Goal: Transaction & Acquisition: Purchase product/service

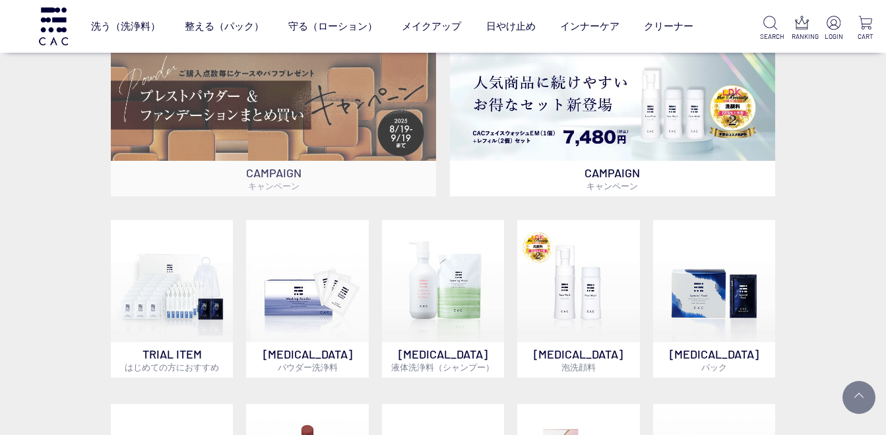
scroll to position [374, 0]
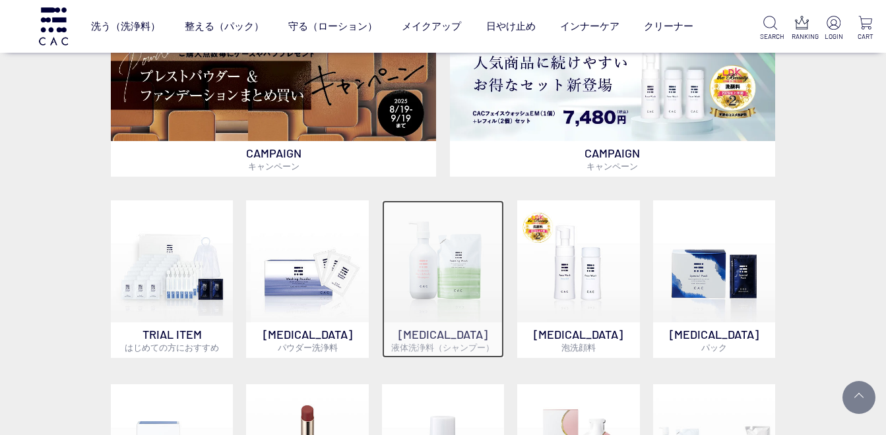
click at [444, 295] on img at bounding box center [443, 261] width 122 height 122
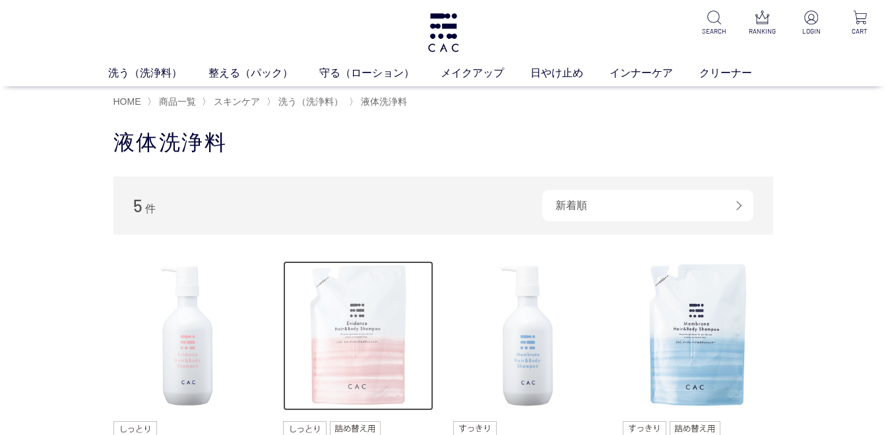
click at [384, 346] on img at bounding box center [358, 336] width 150 height 150
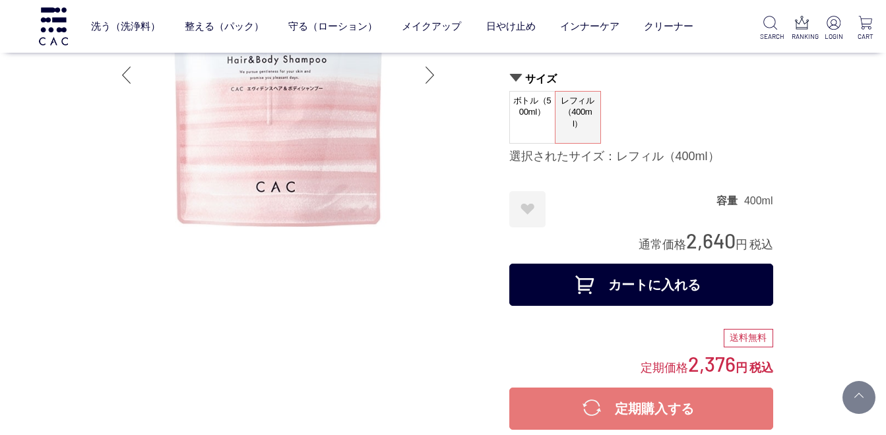
scroll to position [132, 0]
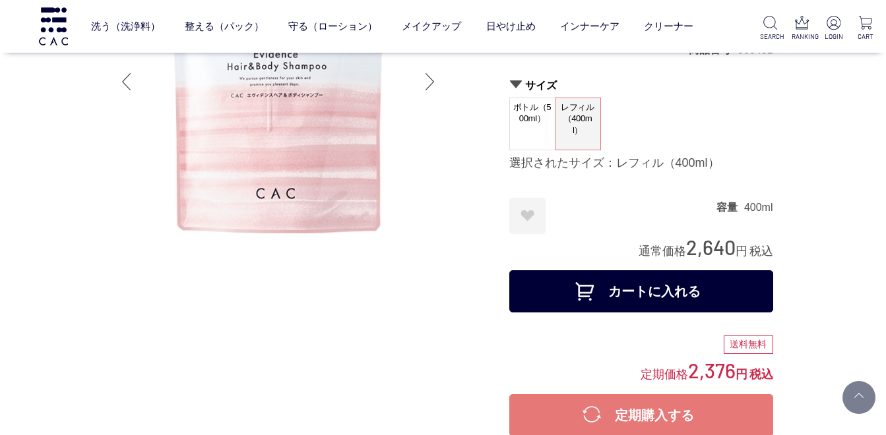
click at [605, 288] on button "カートに入れる" at bounding box center [641, 291] width 264 height 42
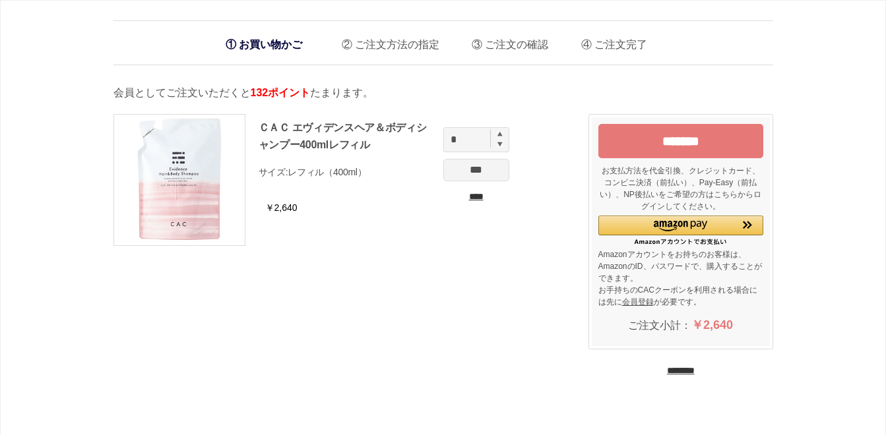
click at [501, 136] on img at bounding box center [499, 133] width 5 height 5
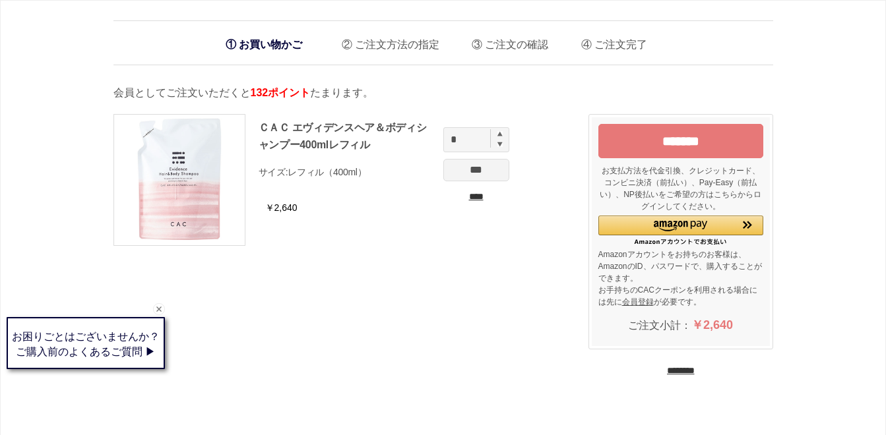
type input "*"
click at [487, 172] on input "***" at bounding box center [476, 170] width 66 height 22
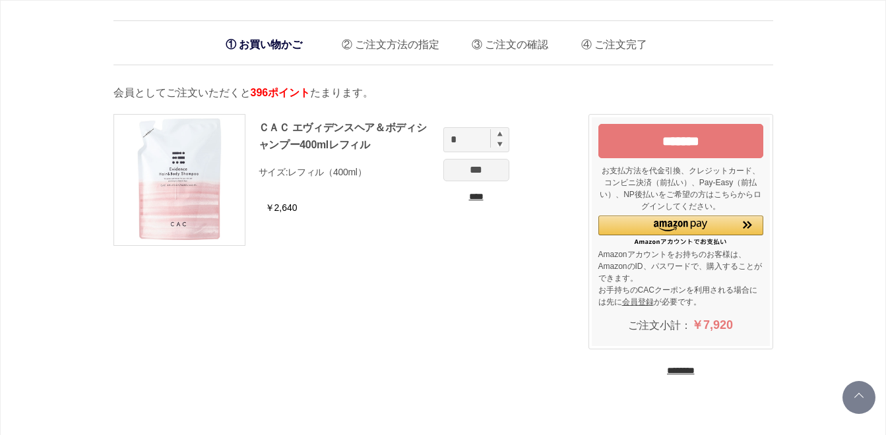
click at [644, 148] on input "*******" at bounding box center [680, 141] width 165 height 34
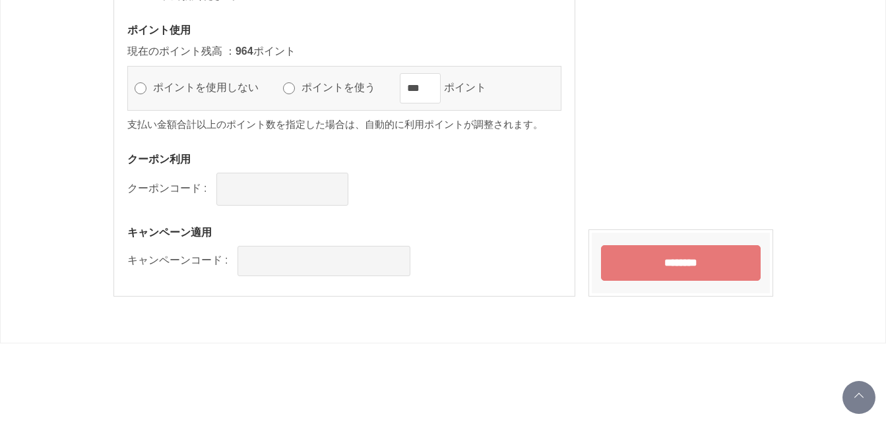
scroll to position [1341, 0]
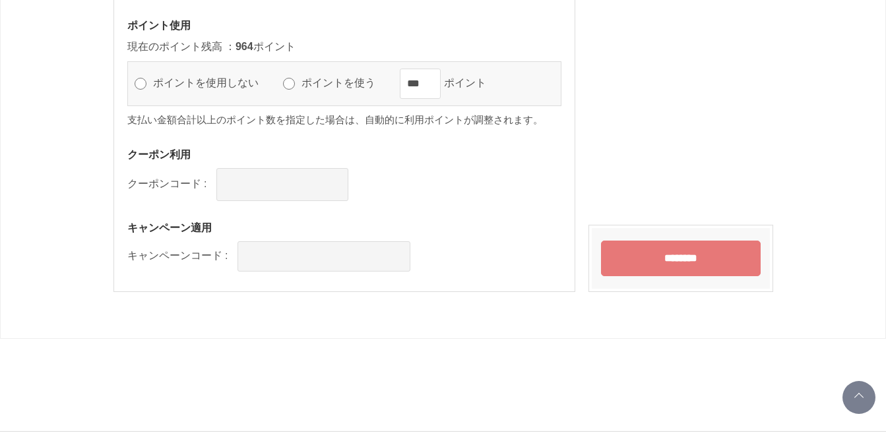
click at [671, 264] on input "********" at bounding box center [681, 259] width 160 height 36
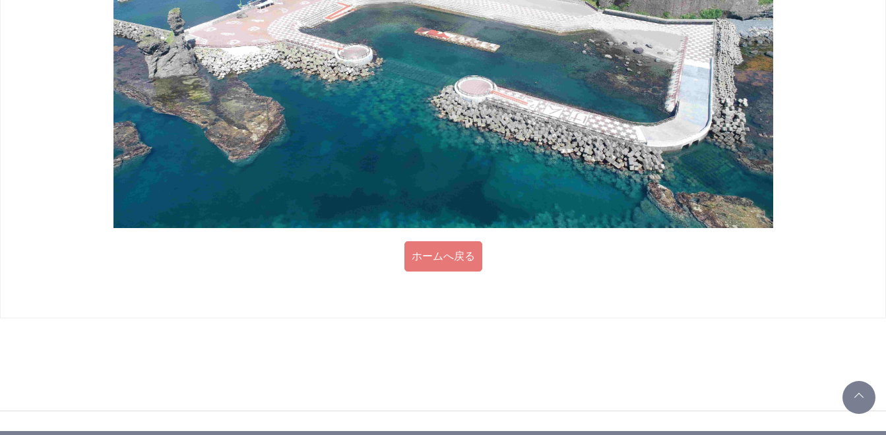
scroll to position [781, 0]
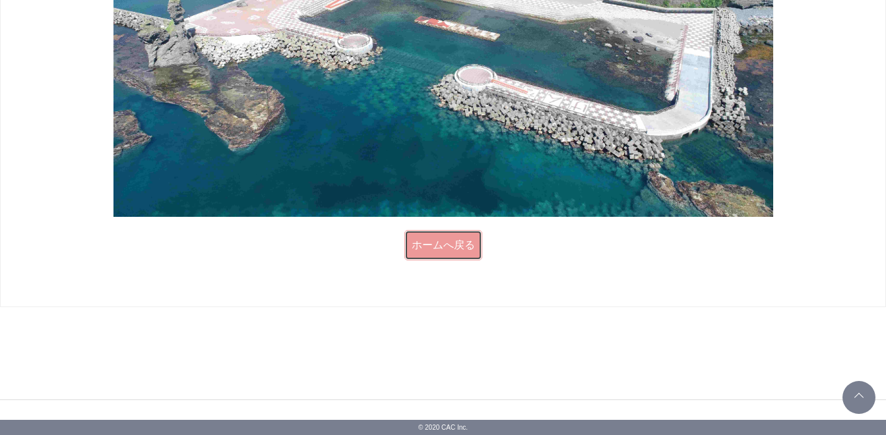
click at [454, 239] on link "ホームへ戻る" at bounding box center [443, 245] width 78 height 30
click at [425, 237] on link "ホームへ戻る" at bounding box center [443, 245] width 78 height 30
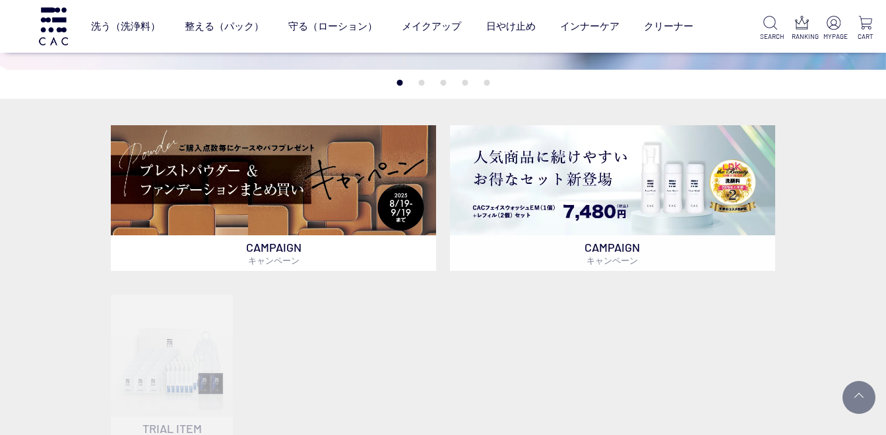
scroll to position [286, 0]
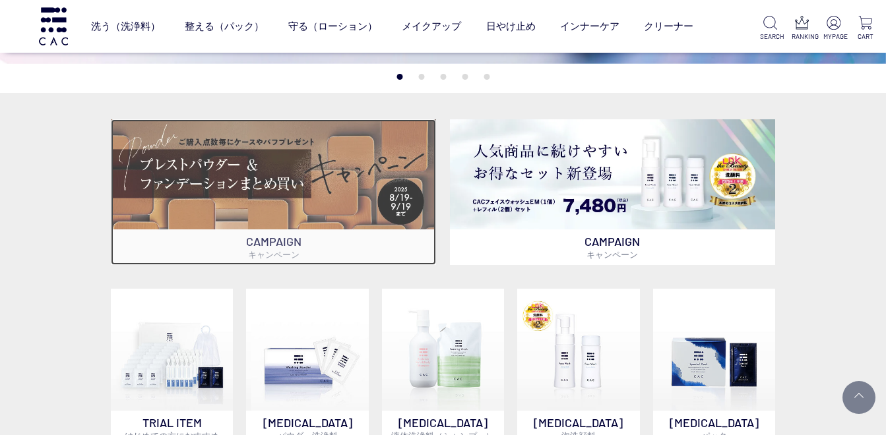
click at [404, 240] on p "CAMPAIGN キャンペーン" at bounding box center [274, 247] width 326 height 36
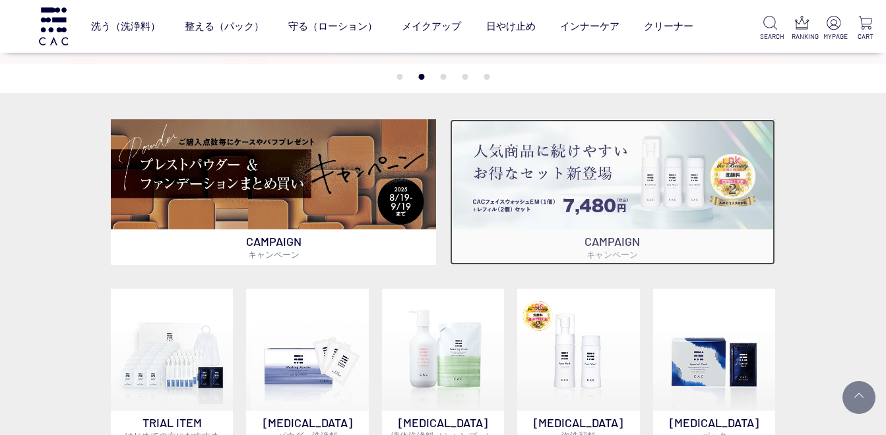
click at [628, 205] on img at bounding box center [613, 174] width 326 height 110
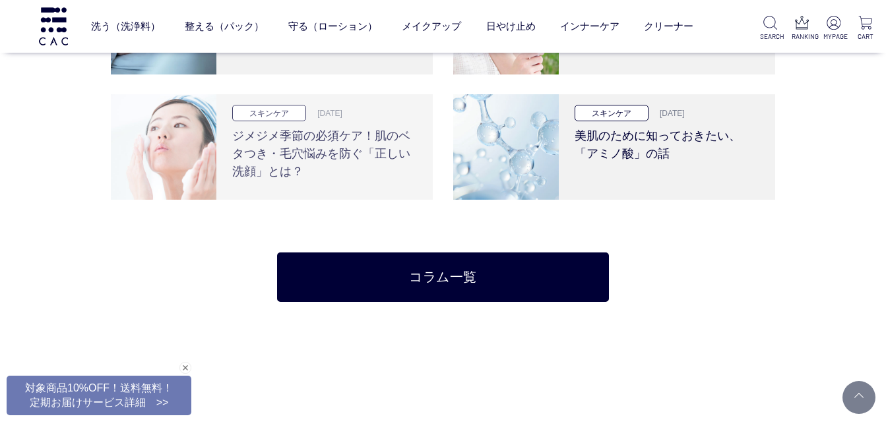
scroll to position [2506, 0]
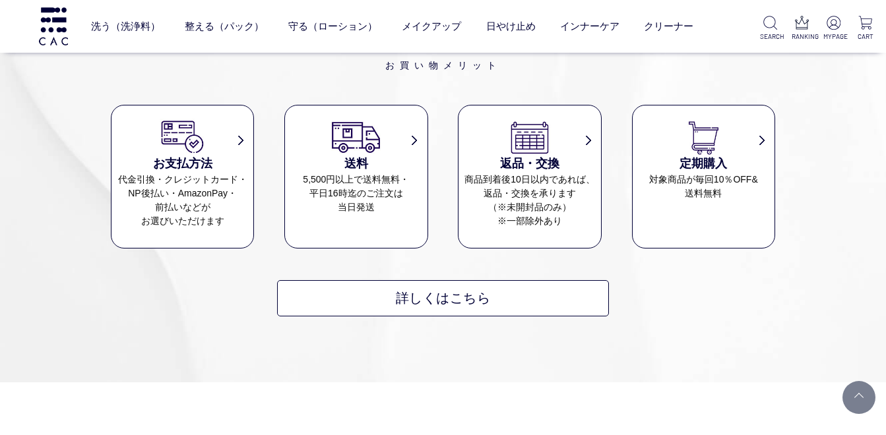
scroll to position [2390, 0]
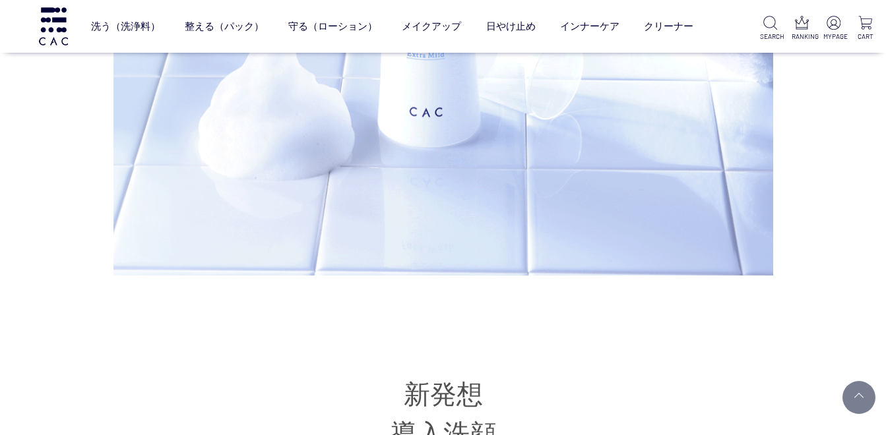
scroll to position [4418, 0]
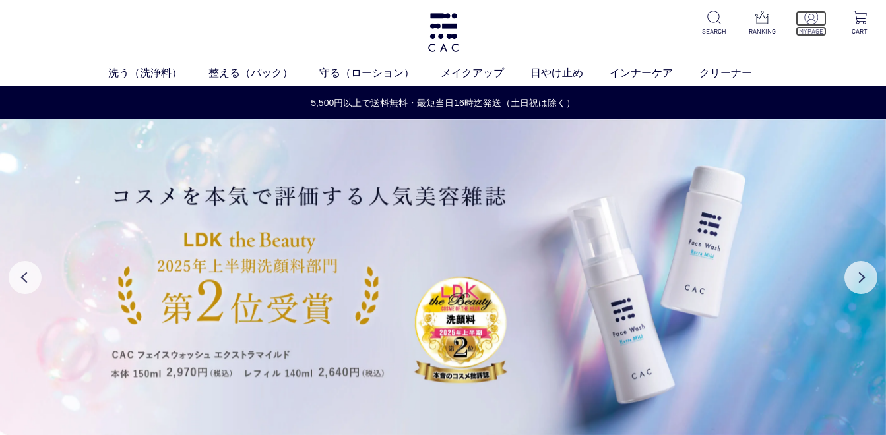
click at [814, 26] on p "MYPAGE" at bounding box center [810, 31] width 31 height 10
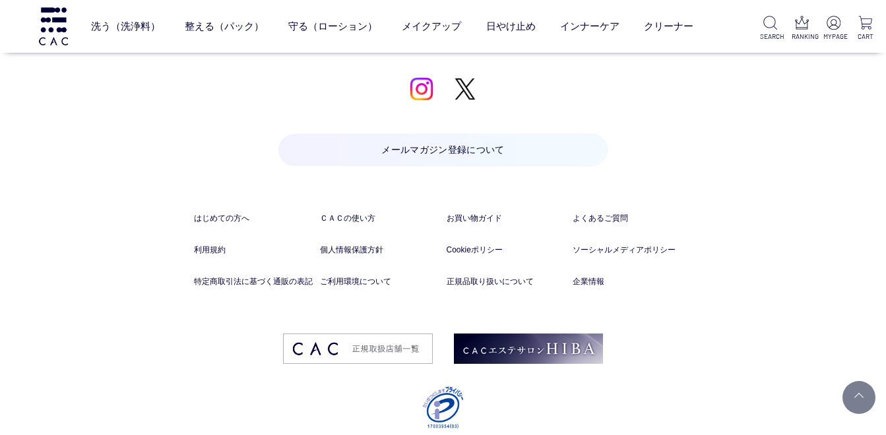
scroll to position [1850, 0]
click at [859, 397] on link at bounding box center [858, 397] width 33 height 33
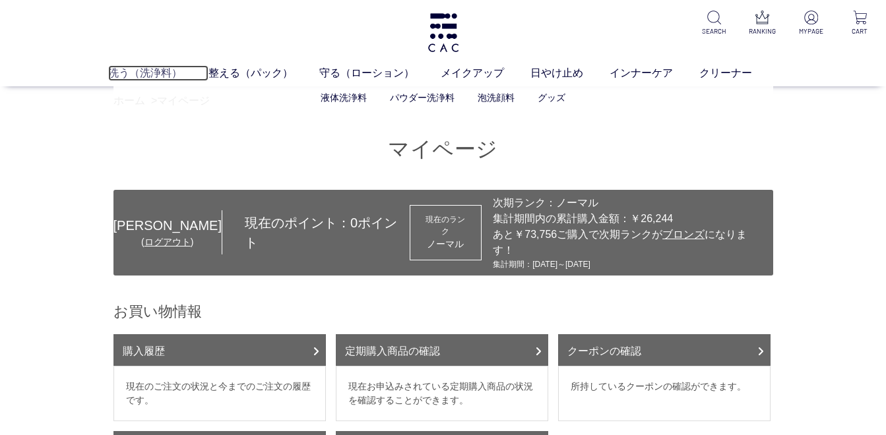
click at [135, 78] on link "洗う（洗浄料）" at bounding box center [158, 73] width 100 height 16
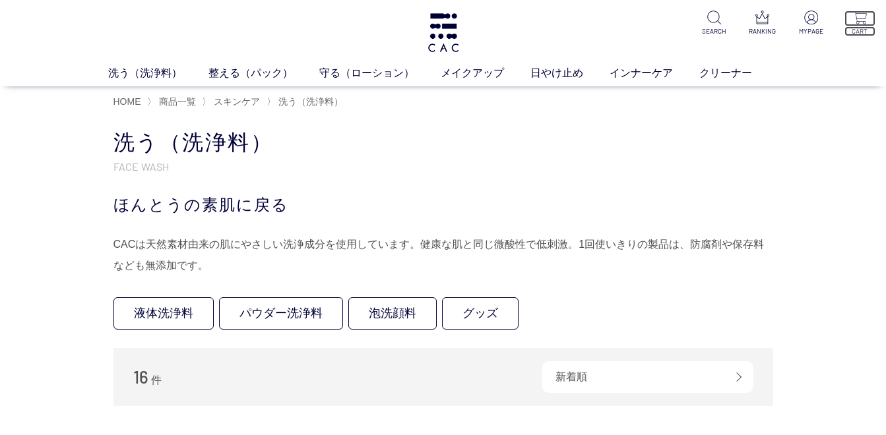
click at [865, 20] on img at bounding box center [860, 18] width 14 height 14
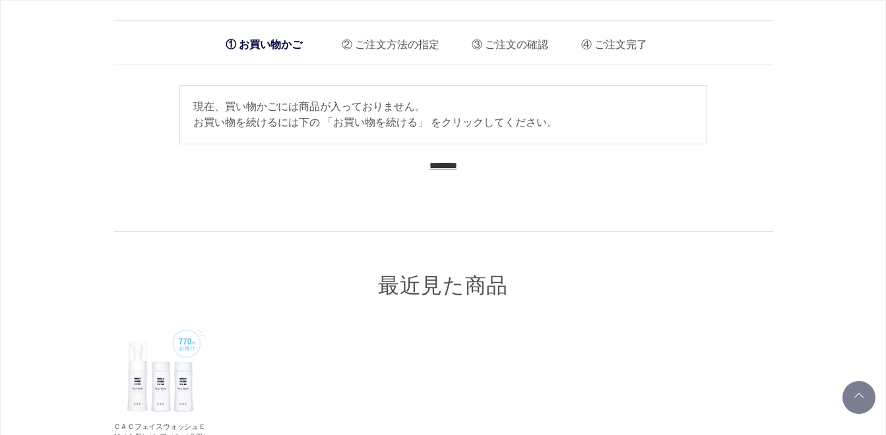
click at [437, 163] on input "********" at bounding box center [443, 166] width 28 height 13
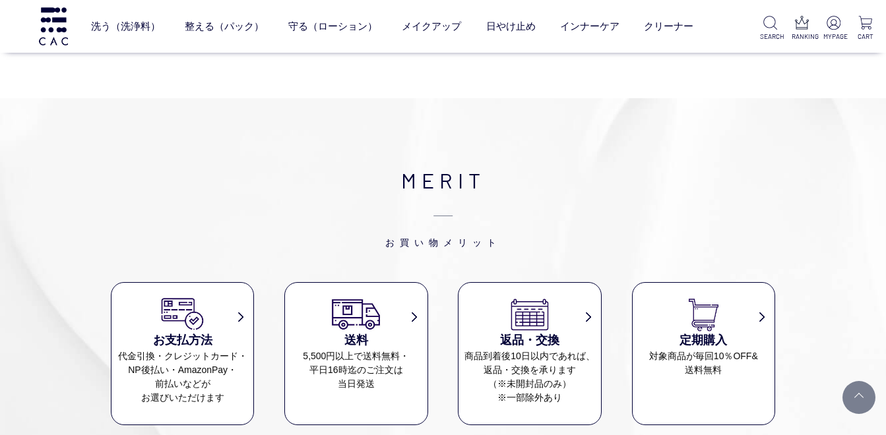
scroll to position [1495, 0]
